Goal: Task Accomplishment & Management: Complete application form

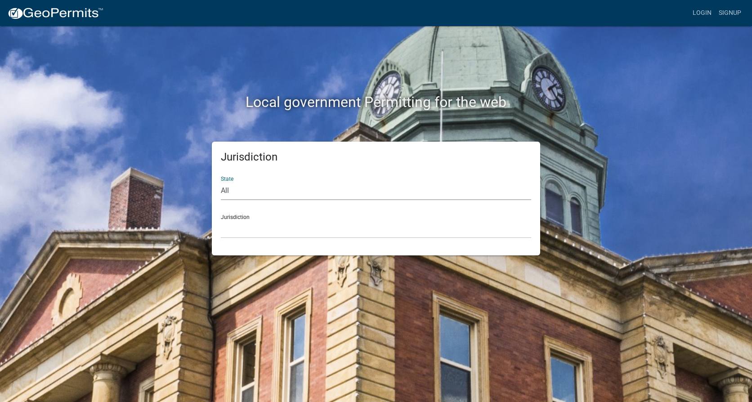
click at [231, 189] on select "All [US_STATE] [US_STATE] [US_STATE] [US_STATE] [US_STATE] [US_STATE] [US_STATE…" at bounding box center [376, 191] width 310 height 18
select select "[US_STATE]"
click at [221, 182] on select "All [US_STATE] [US_STATE] [US_STATE] [US_STATE] [US_STATE] [US_STATE] [US_STATE…" at bounding box center [376, 191] width 310 height 18
click at [259, 219] on div "Jurisdiction City of Charlestown, Indiana City of Jeffersonville, Indiana City …" at bounding box center [376, 222] width 310 height 31
click at [232, 215] on div "Jurisdiction City of Charlestown, Indiana City of Jeffersonville, Indiana City …" at bounding box center [376, 222] width 310 height 31
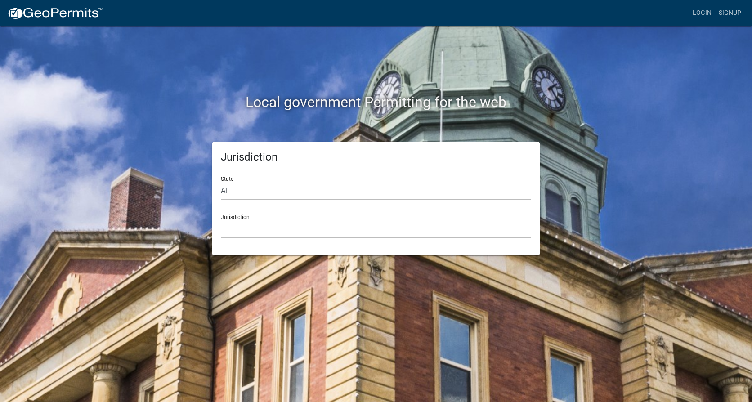
click at [235, 234] on select "City of [GEOGRAPHIC_DATA], [US_STATE] City of [GEOGRAPHIC_DATA], [US_STATE] Cit…" at bounding box center [376, 229] width 310 height 18
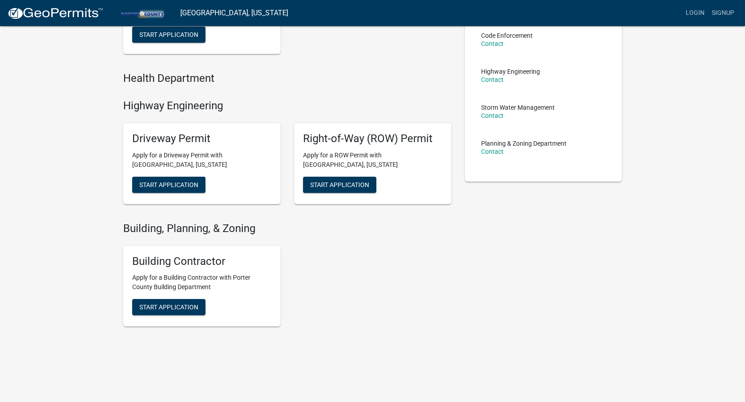
scroll to position [144, 0]
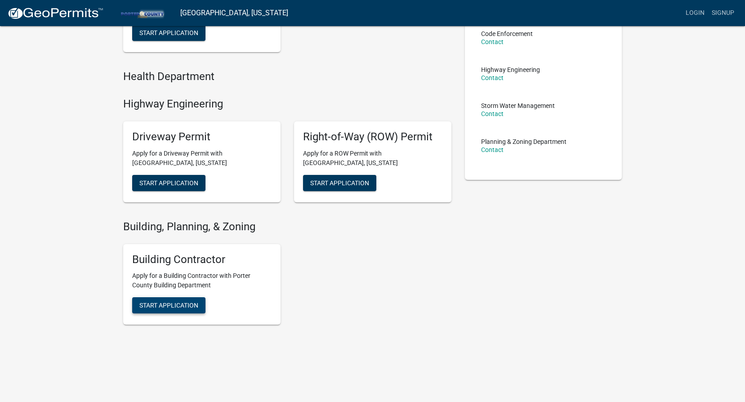
click at [162, 308] on span "Start Application" at bounding box center [168, 305] width 59 height 7
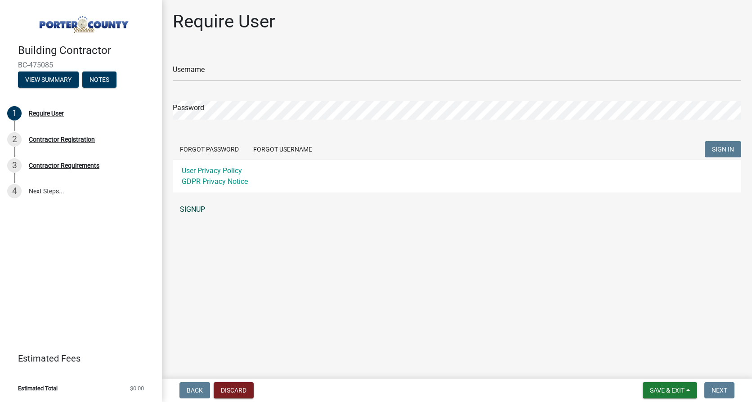
click at [199, 208] on link "SIGNUP" at bounding box center [457, 210] width 568 height 18
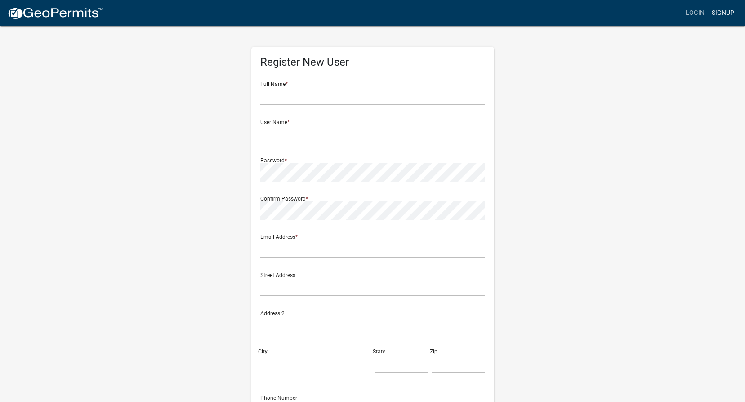
click at [720, 11] on link "Signup" at bounding box center [723, 12] width 30 height 17
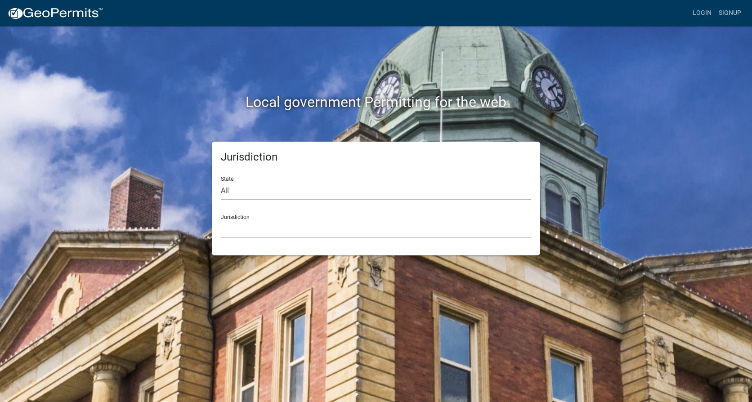
click at [244, 187] on select "All [US_STATE] [US_STATE] [US_STATE] [US_STATE] [US_STATE] [US_STATE] [US_STATE…" at bounding box center [376, 191] width 310 height 18
select select "[US_STATE]"
click at [221, 182] on select "All [US_STATE] [US_STATE] [US_STATE] [US_STATE] [US_STATE] [US_STATE] [US_STATE…" at bounding box center [376, 191] width 310 height 18
click at [246, 222] on select "City of [GEOGRAPHIC_DATA], [US_STATE] City of [GEOGRAPHIC_DATA], [US_STATE] Cit…" at bounding box center [376, 229] width 310 height 18
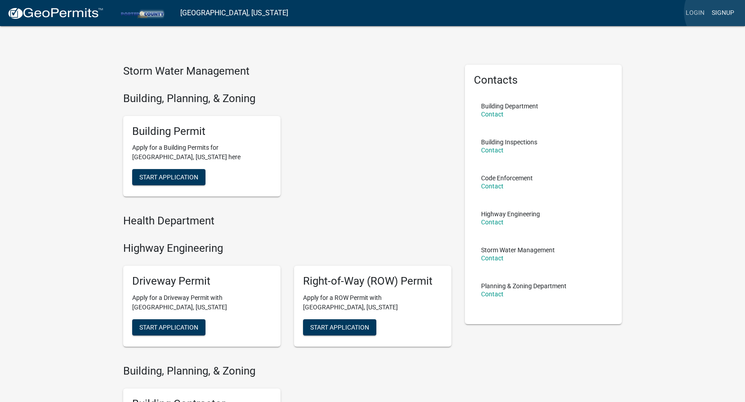
click at [721, 12] on link "Signup" at bounding box center [723, 12] width 30 height 17
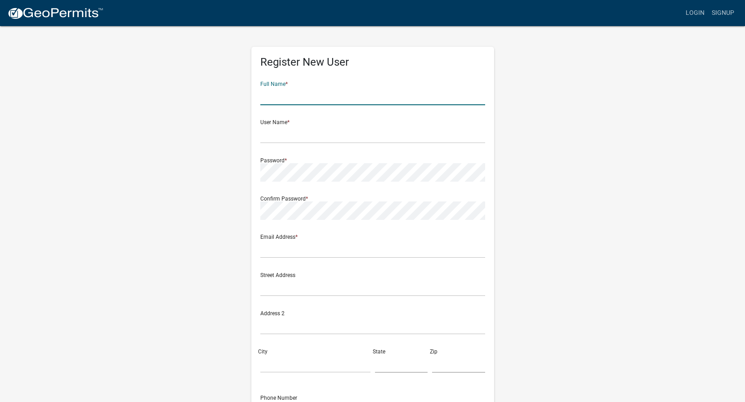
click at [263, 98] on input "text" at bounding box center [372, 96] width 225 height 18
type input "Michael R. Crist"
type input "cnciron@comcast.net"
type input "[STREET_ADDRESS][PERSON_NAME]"
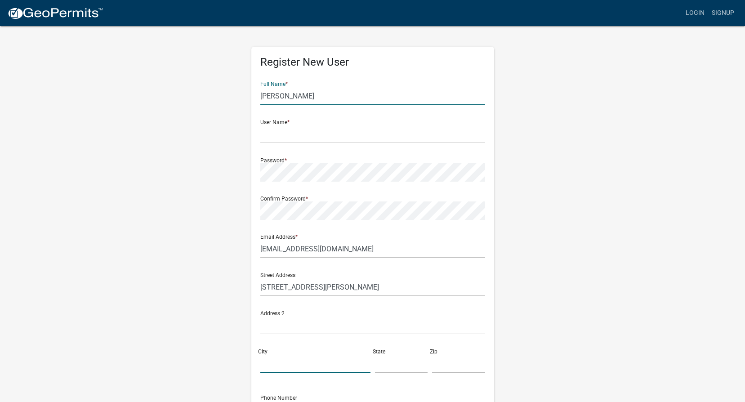
type input "Merrillville"
type input "[US_STATE]"
type input "46410"
type input "2197692511"
type input "crist"
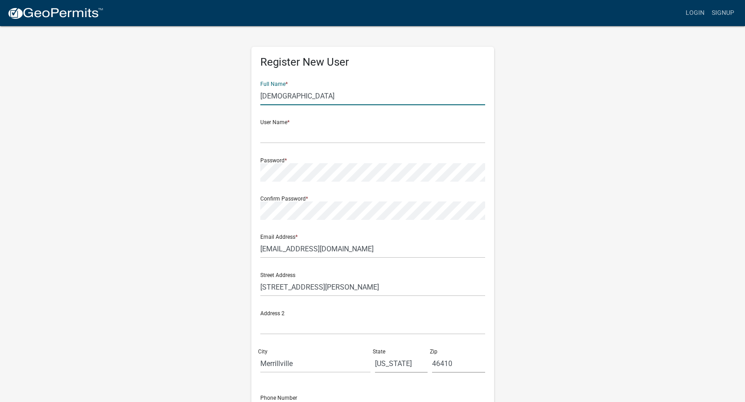
type input "[STREET_ADDRESS][PERSON_NAME]"
click at [269, 78] on div "Full Name * crist" at bounding box center [372, 89] width 225 height 31
drag, startPoint x: 292, startPoint y: 94, endPoint x: 237, endPoint y: 95, distance: 54.4
click at [237, 95] on div "Register New User Full Name * crist User Name * Password * Confirm Password * E…" at bounding box center [372, 265] width 513 height 481
click at [267, 96] on input "text" at bounding box center [372, 96] width 225 height 18
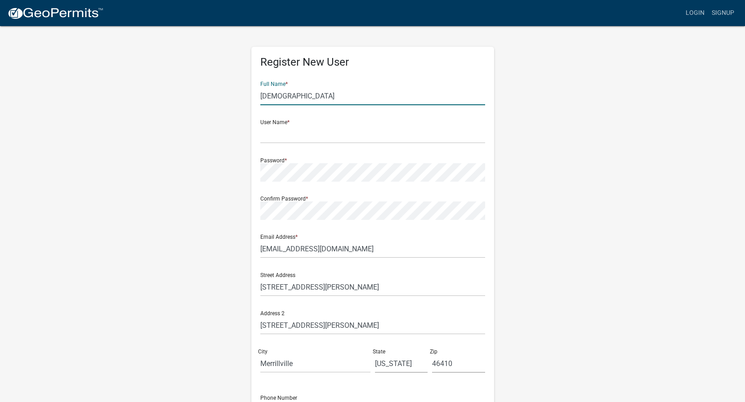
drag, startPoint x: 293, startPoint y: 97, endPoint x: 243, endPoint y: 95, distance: 50.4
click at [243, 95] on div "Register New User Full Name * crist User Name * Password * Confirm Password * E…" at bounding box center [372, 265] width 513 height 481
type input "Michael R. Crist"
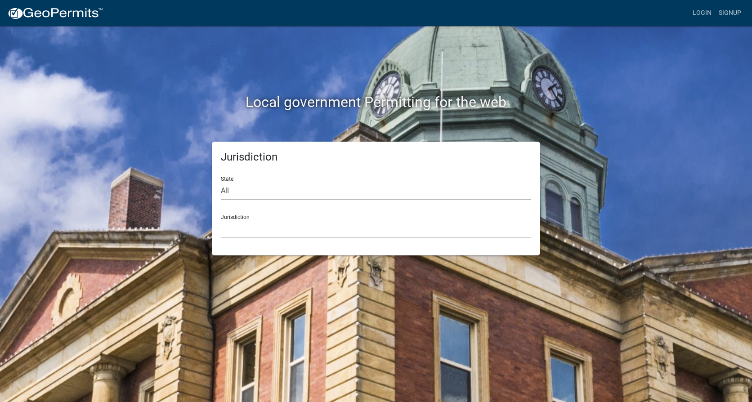
click at [237, 192] on select "All [US_STATE] [US_STATE] [US_STATE] [US_STATE] [US_STATE] [US_STATE] [US_STATE…" at bounding box center [376, 191] width 310 height 18
select select "[US_STATE]"
click at [221, 182] on select "All [US_STATE] [US_STATE] [US_STATE] [US_STATE] [US_STATE] [US_STATE] [US_STATE…" at bounding box center [376, 191] width 310 height 18
click at [243, 217] on div "Jurisdiction City of Charlestown, Indiana City of Jeffersonville, Indiana City …" at bounding box center [376, 222] width 310 height 31
click at [247, 229] on select "City of [GEOGRAPHIC_DATA], [US_STATE] City of [GEOGRAPHIC_DATA], [US_STATE] Cit…" at bounding box center [376, 229] width 310 height 18
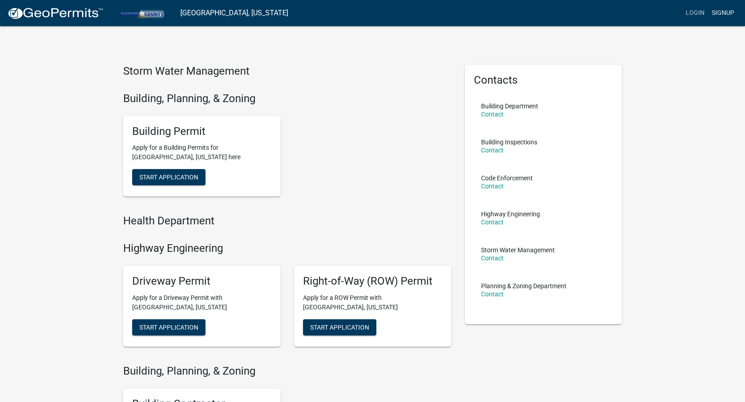
click at [725, 13] on link "Signup" at bounding box center [723, 12] width 30 height 17
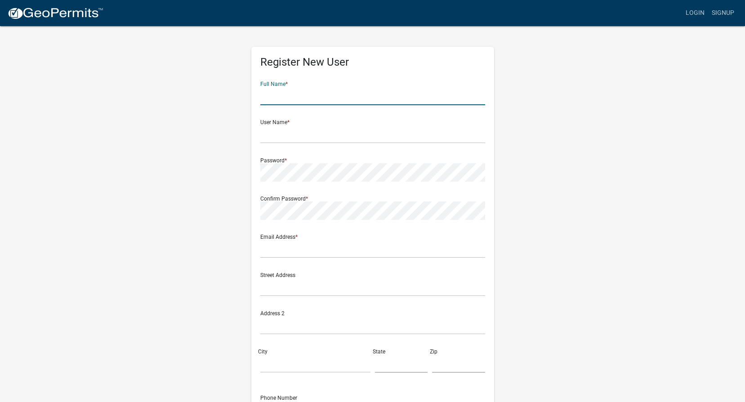
click at [280, 97] on input "text" at bounding box center [372, 96] width 225 height 18
type input "Michael R. Crist"
type input "cnciron@comcast.net"
type input "[STREET_ADDRESS][PERSON_NAME]"
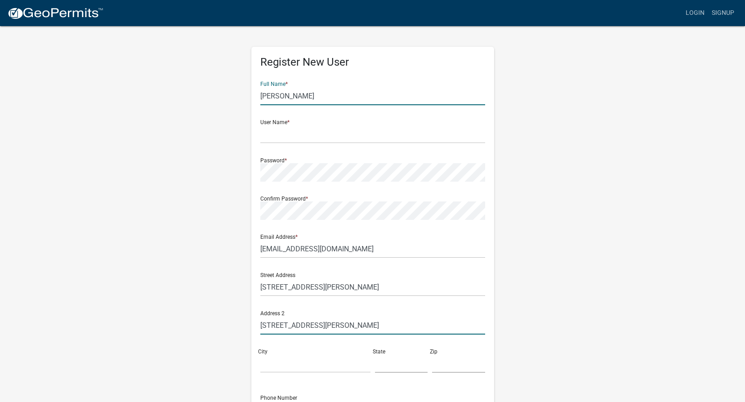
type input "Merrillville"
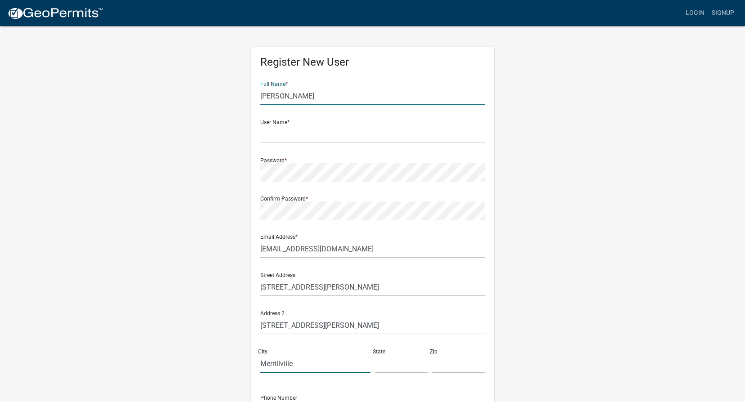
type input "[US_STATE]"
type input "46410"
type input "2197692511"
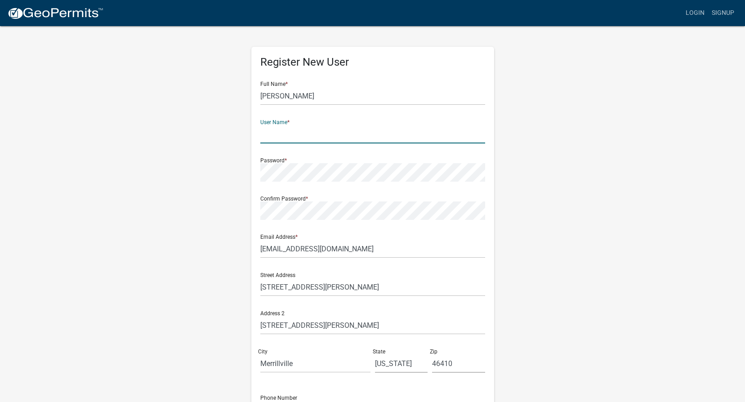
click at [267, 134] on input "text" at bounding box center [372, 134] width 225 height 18
type input "CNC"
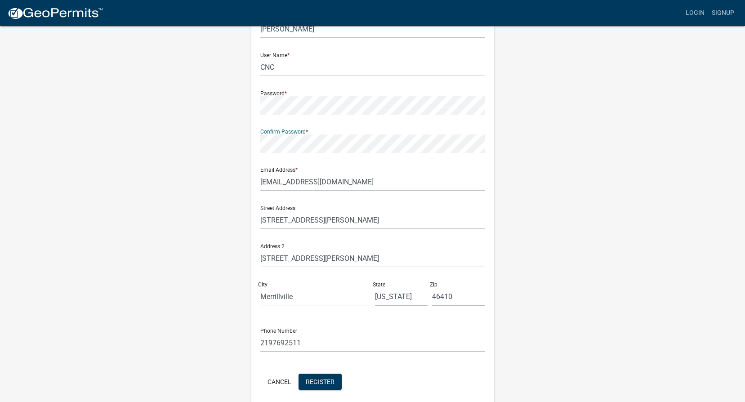
scroll to position [90, 0]
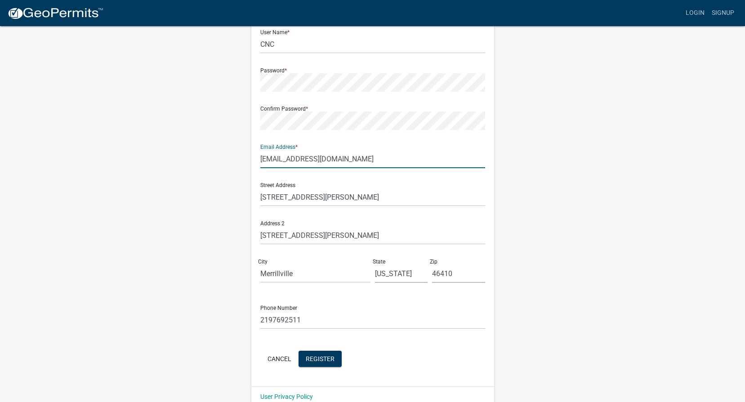
click at [282, 159] on input "cnciron@comcast.net" at bounding box center [372, 159] width 225 height 18
type input "[EMAIL_ADDRESS][DOMAIN_NAME]"
click at [325, 359] on span "Register" at bounding box center [320, 358] width 29 height 7
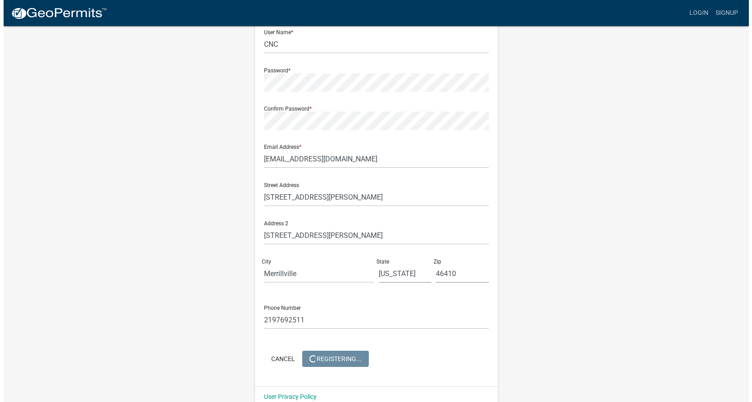
scroll to position [0, 0]
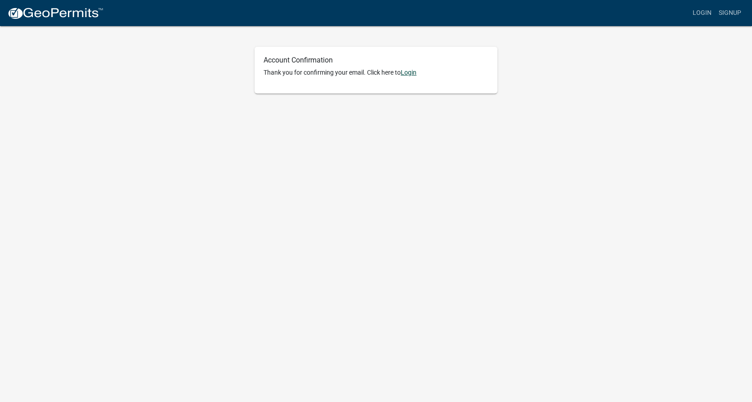
click at [412, 71] on link "Login" at bounding box center [409, 72] width 16 height 7
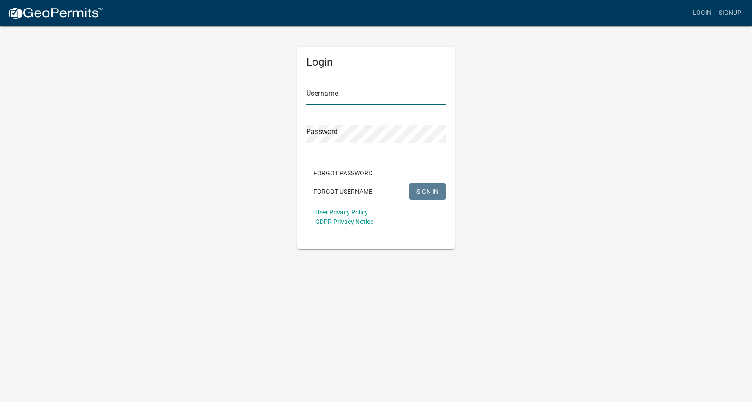
type input "CNC"
click at [426, 189] on span "SIGN IN" at bounding box center [427, 191] width 22 height 7
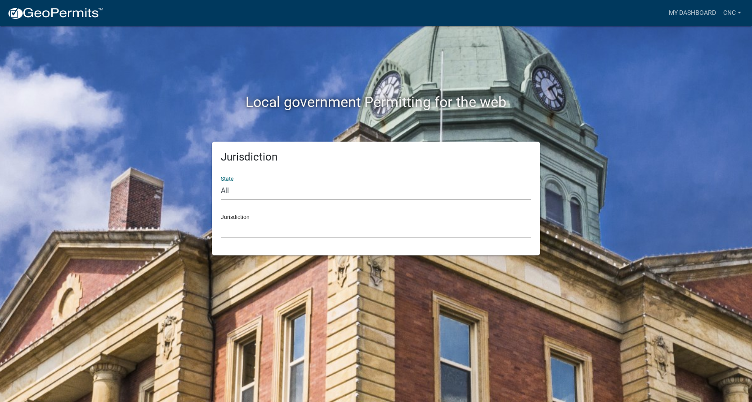
click at [234, 187] on select "All [US_STATE] [US_STATE] [US_STATE] [US_STATE] [US_STATE] [US_STATE] [US_STATE…" at bounding box center [376, 191] width 310 height 18
select select "[US_STATE]"
click at [221, 182] on select "All [US_STATE] [US_STATE] [US_STATE] [US_STATE] [US_STATE] [US_STATE] [US_STATE…" at bounding box center [376, 191] width 310 height 18
click at [234, 223] on select "City of [GEOGRAPHIC_DATA], [US_STATE] City of [GEOGRAPHIC_DATA], [US_STATE] Cit…" at bounding box center [376, 229] width 310 height 18
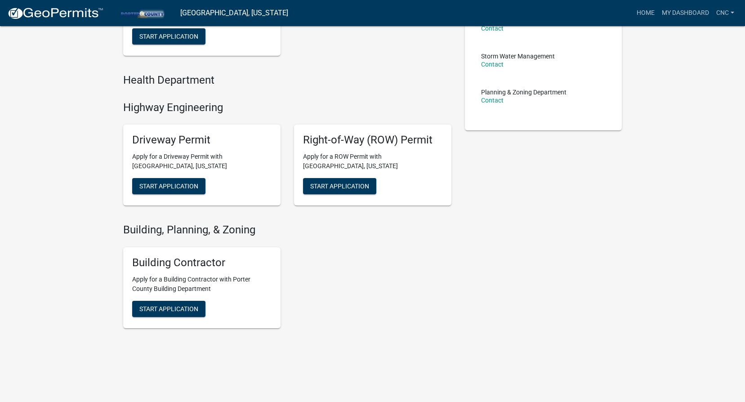
scroll to position [197, 0]
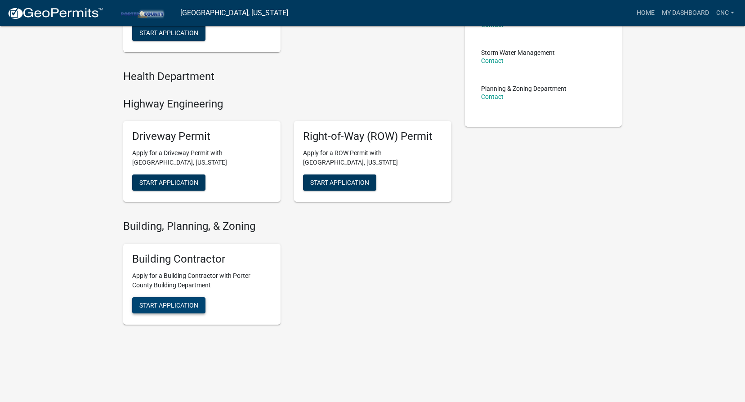
click at [190, 307] on span "Start Application" at bounding box center [168, 304] width 59 height 7
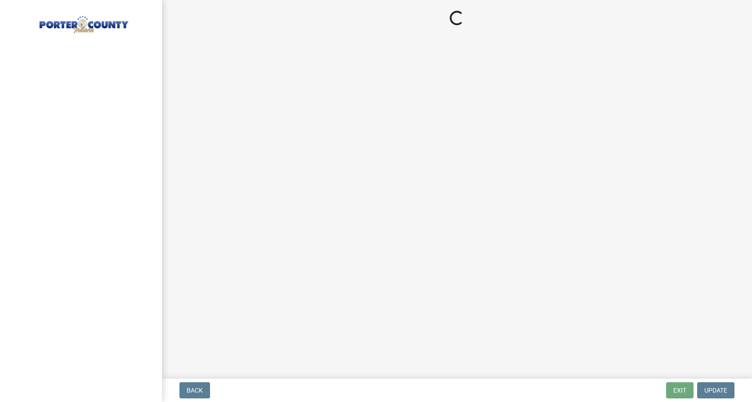
select select "[US_STATE]"
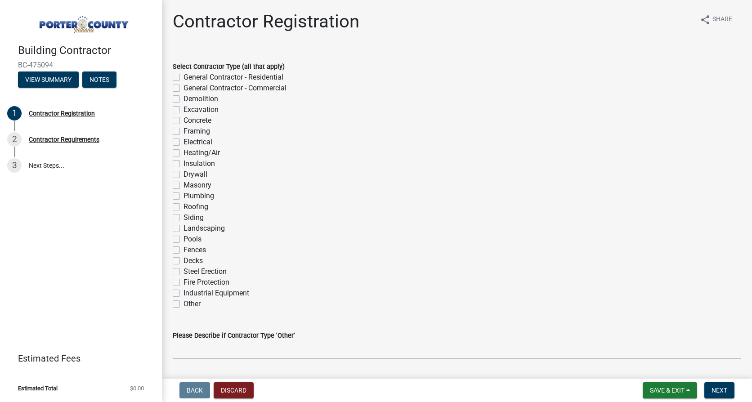
click at [183, 87] on label "General Contractor - Commercial" at bounding box center [234, 88] width 103 height 11
click at [183, 87] on input "General Contractor - Commercial" at bounding box center [186, 86] width 6 height 6
checkbox input "true"
checkbox input "false"
checkbox input "true"
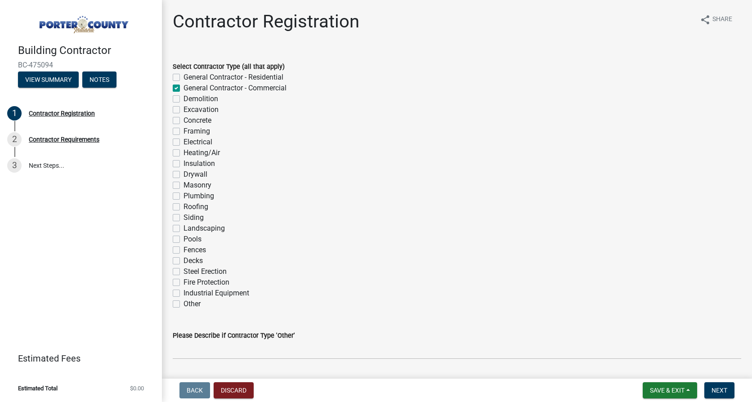
checkbox input "false"
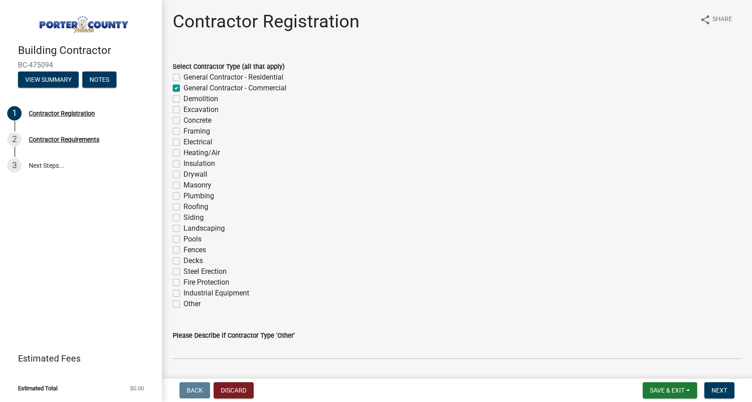
checkbox input "false"
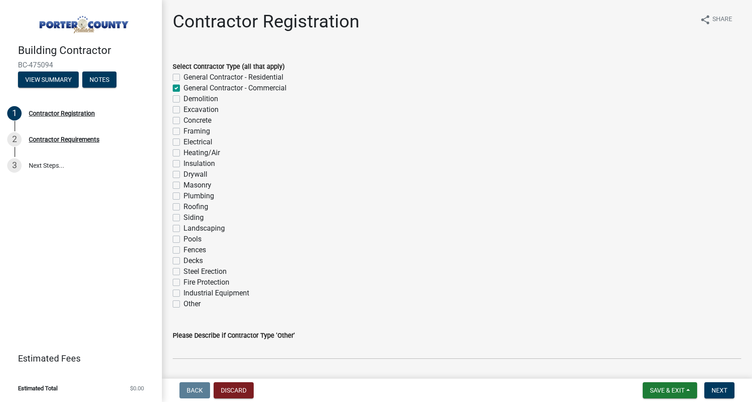
checkbox input "false"
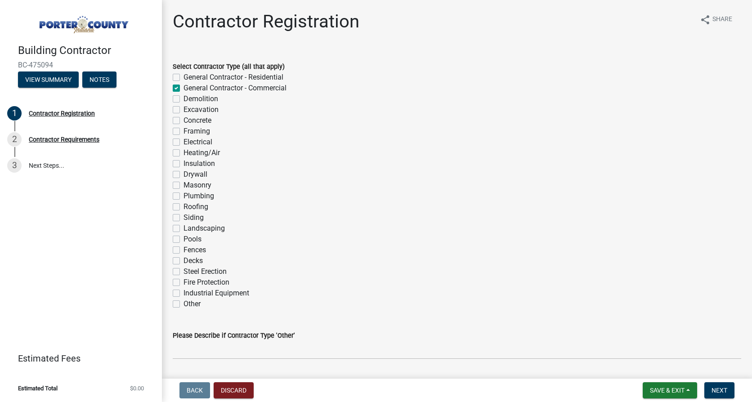
checkbox input "false"
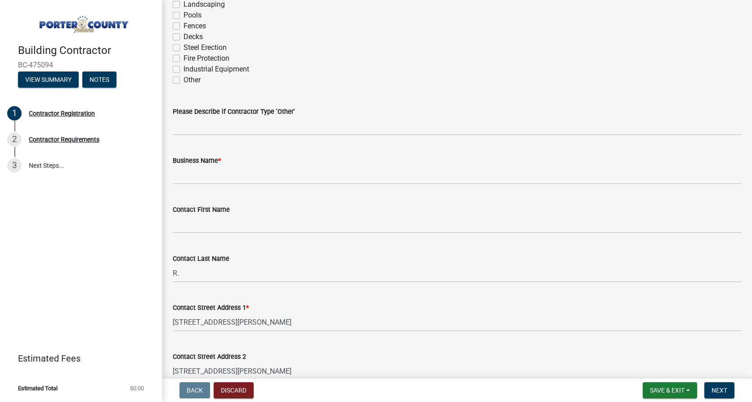
scroll to position [225, 0]
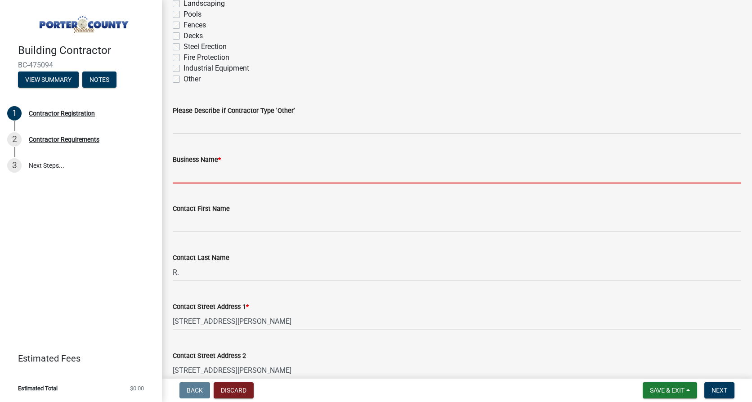
click at [183, 172] on input "Business Name *" at bounding box center [457, 174] width 568 height 18
type input "C & C Iron, Inc."
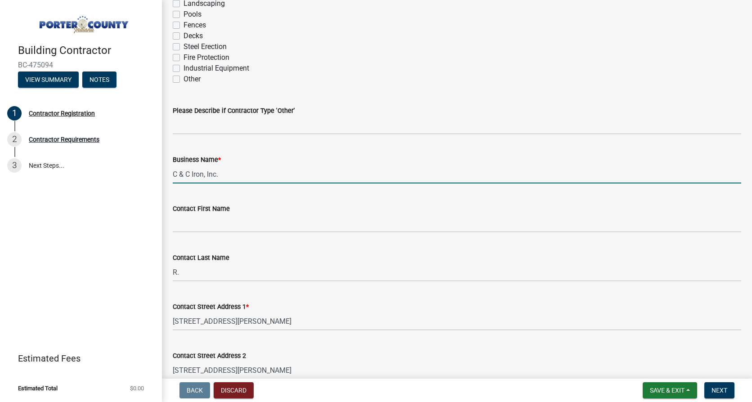
type input "[PERSON_NAME]"
select select "IN"
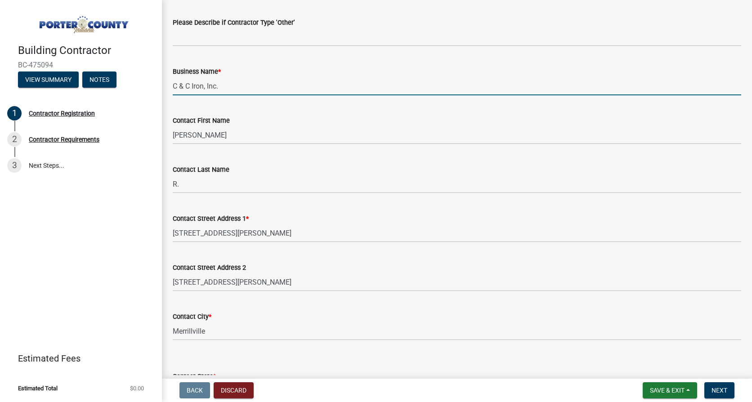
scroll to position [315, 0]
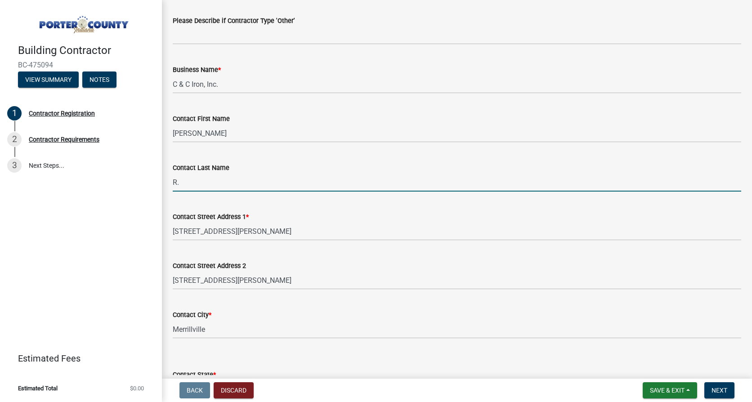
drag, startPoint x: 180, startPoint y: 179, endPoint x: 171, endPoint y: 181, distance: 9.7
click at [171, 181] on div "Contact Last Name R." at bounding box center [457, 171] width 582 height 42
type input "[PERSON_NAME]"
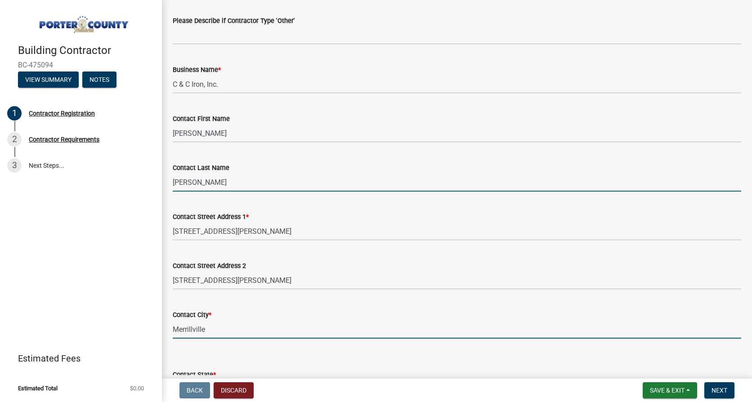
drag, startPoint x: 407, startPoint y: 327, endPoint x: 361, endPoint y: 317, distance: 47.4
click at [407, 327] on input "Merrillville" at bounding box center [457, 329] width 568 height 18
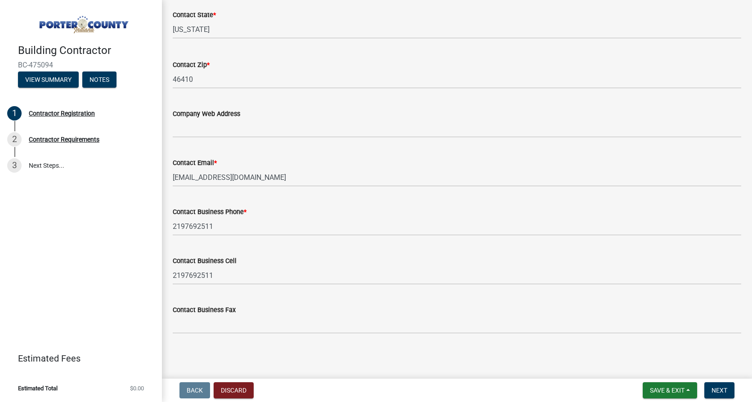
scroll to position [676, 0]
click at [672, 390] on span "Save & Exit" at bounding box center [667, 390] width 35 height 7
click at [649, 345] on button "Save" at bounding box center [661, 346] width 72 height 22
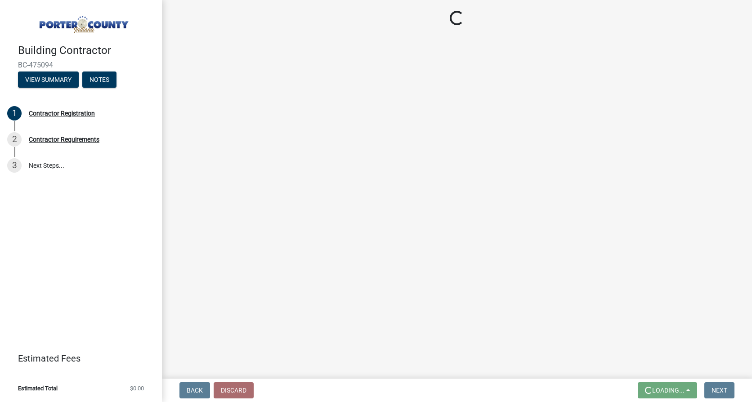
scroll to position [0, 0]
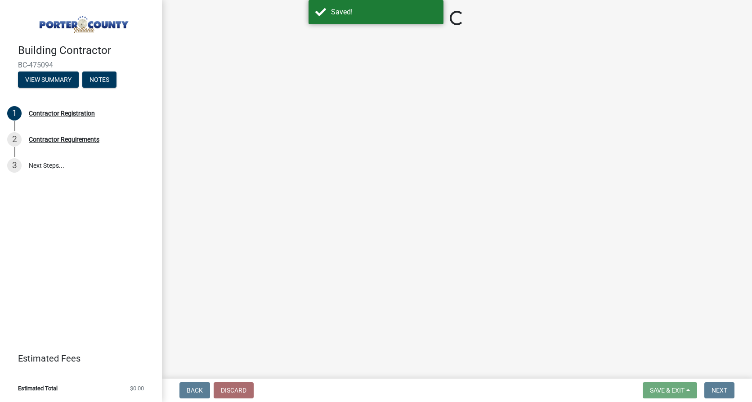
select select "IN"
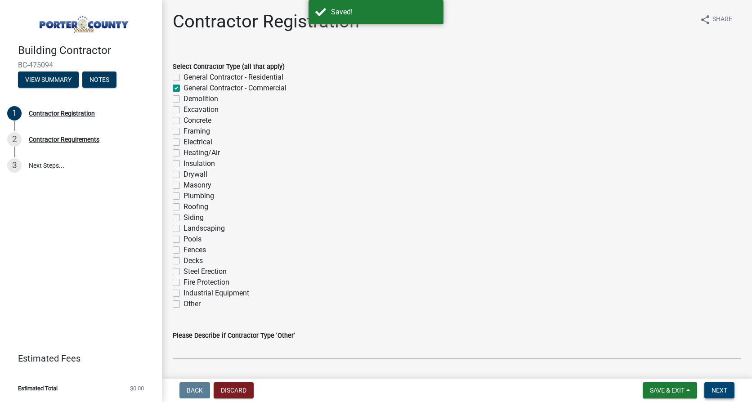
click at [725, 389] on span "Next" at bounding box center [720, 390] width 16 height 7
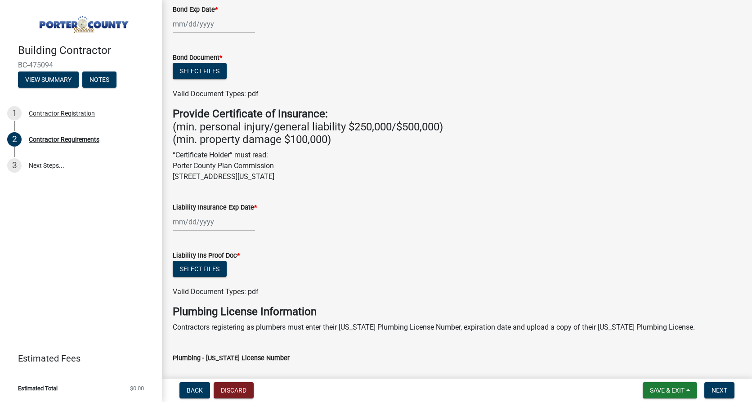
scroll to position [183, 0]
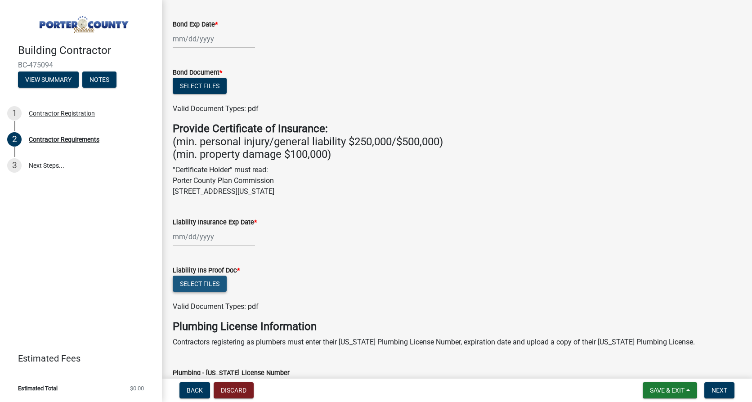
click at [195, 282] on button "Select files" at bounding box center [200, 284] width 54 height 16
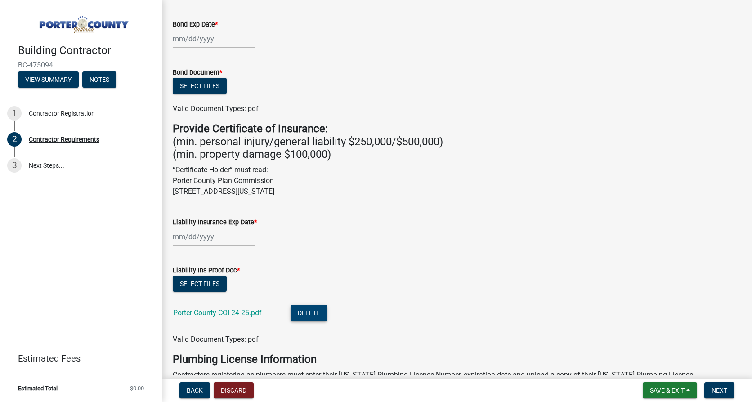
click at [318, 310] on button "Delete" at bounding box center [309, 313] width 36 height 16
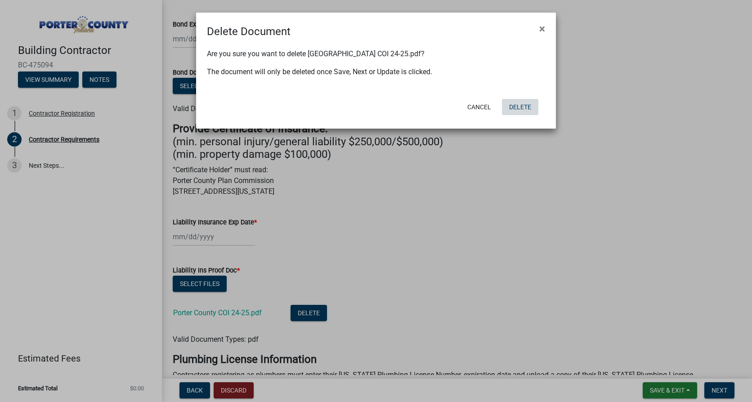
click at [524, 106] on button "Delete" at bounding box center [520, 107] width 36 height 16
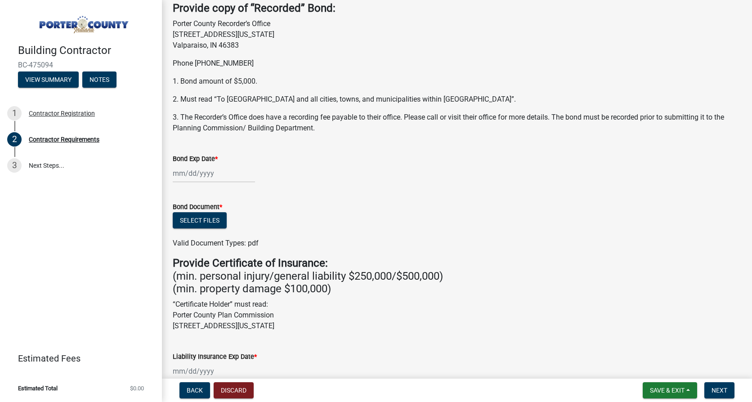
scroll to position [0, 0]
